Goal: Task Accomplishment & Management: Complete application form

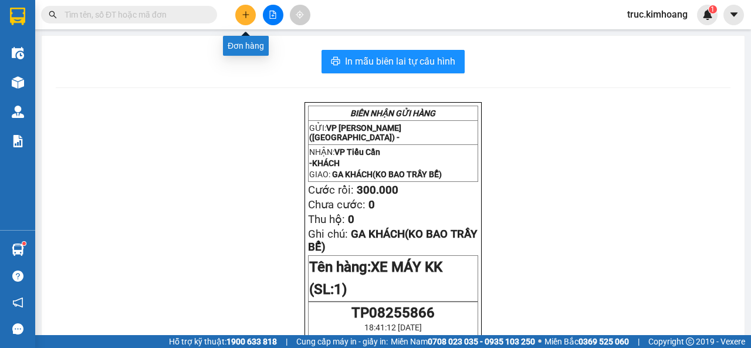
click at [250, 11] on button at bounding box center [245, 15] width 21 height 21
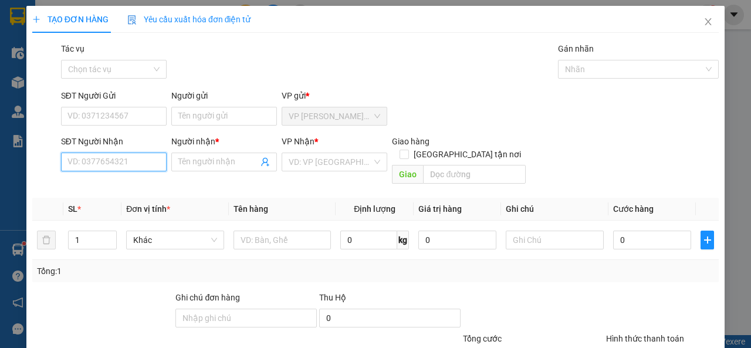
click at [144, 169] on input "SĐT Người Nhận" at bounding box center [114, 162] width 106 height 19
type input "0777860724"
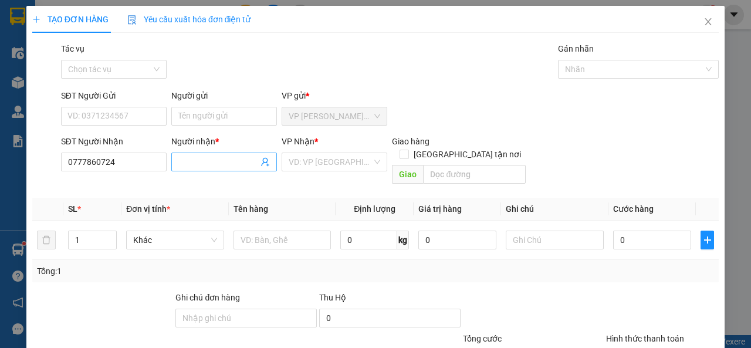
click at [188, 168] on span at bounding box center [224, 162] width 106 height 19
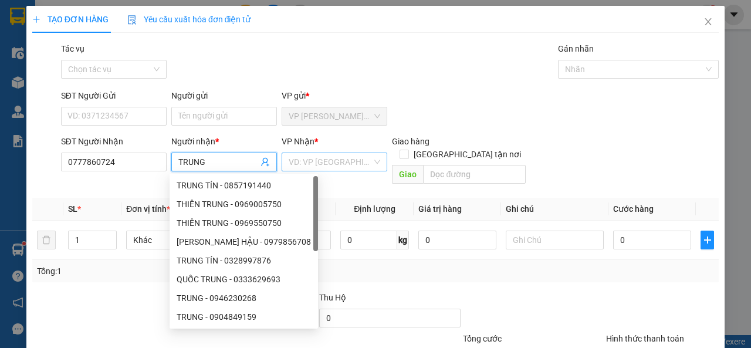
type input "TRUNG"
click at [355, 165] on input "search" at bounding box center [330, 162] width 83 height 18
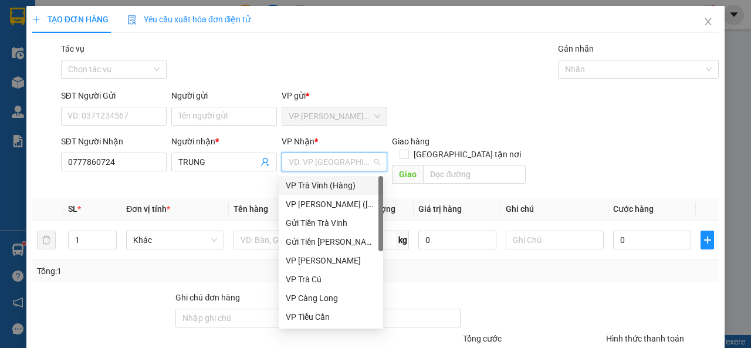
click at [336, 181] on div "VP Trà Vinh (Hàng)" at bounding box center [331, 185] width 90 height 13
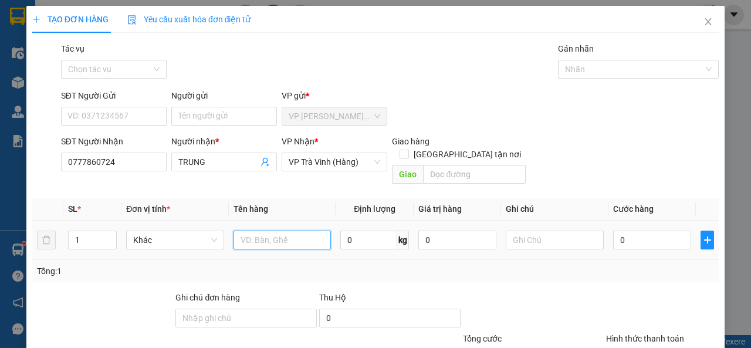
click at [292, 231] on input "text" at bounding box center [283, 240] width 98 height 19
type input "HỘP KK"
click at [664, 231] on input "0" at bounding box center [652, 240] width 78 height 19
type input "2"
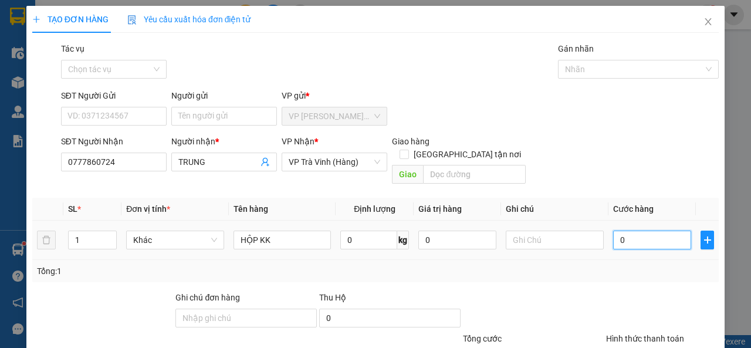
type input "2"
type input "20"
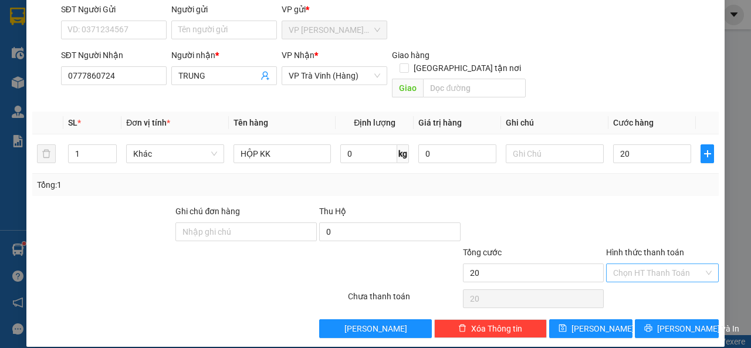
type input "20.000"
click at [633, 264] on input "Hình thức thanh toán" at bounding box center [658, 273] width 90 height 18
click at [639, 286] on div "Tại văn phòng" at bounding box center [655, 283] width 97 height 13
type input "0"
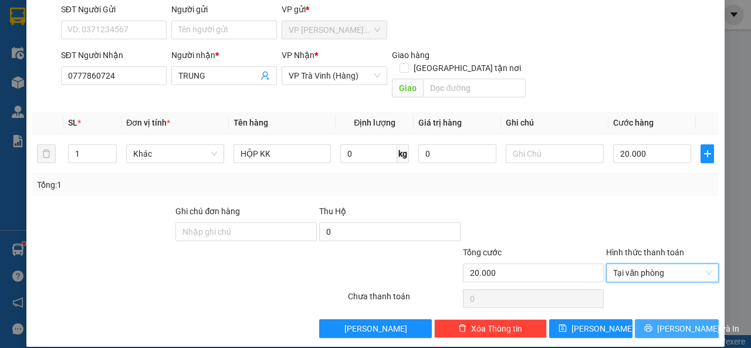
click at [649, 324] on icon "printer" at bounding box center [649, 328] width 8 height 8
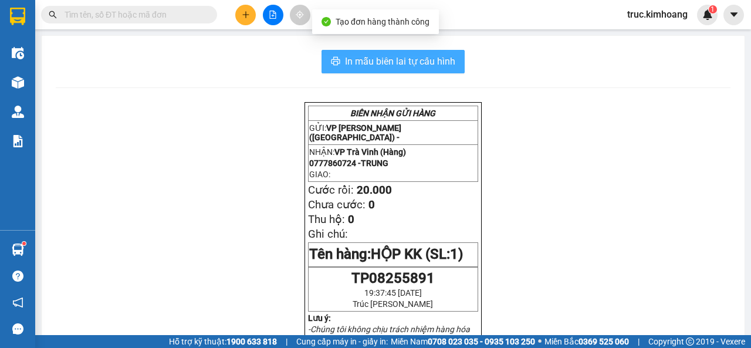
click at [427, 69] on span "In mẫu biên lai tự cấu hình" at bounding box center [400, 61] width 110 height 15
click at [383, 63] on span "In mẫu biên lai tự cấu hình" at bounding box center [400, 61] width 110 height 15
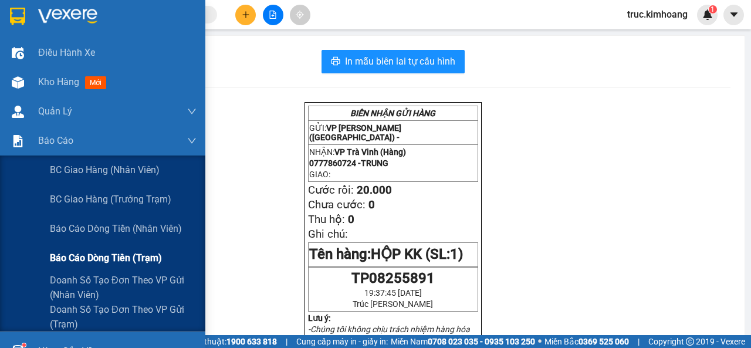
click at [149, 264] on span "Báo cáo dòng tiền (trạm)" at bounding box center [106, 258] width 112 height 15
